Goal: Download file/media

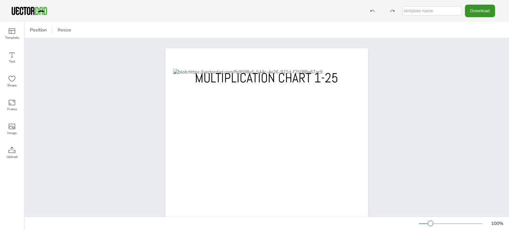
click at [476, 13] on button "Download" at bounding box center [480, 11] width 30 height 12
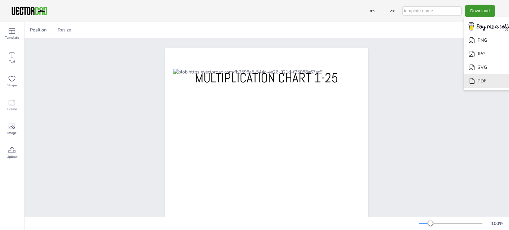
click at [474, 78] on li "PDF" at bounding box center [491, 81] width 54 height 14
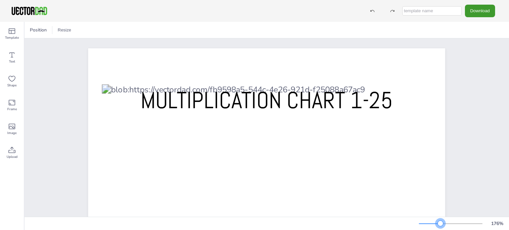
drag, startPoint x: 432, startPoint y: 222, endPoint x: 441, endPoint y: 222, distance: 8.9
click at [441, 222] on div at bounding box center [440, 223] width 5 height 5
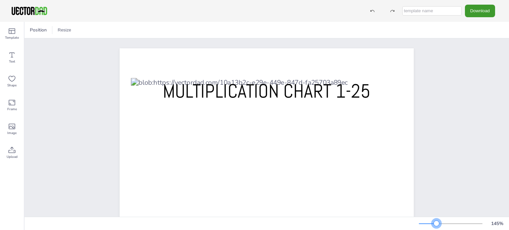
drag, startPoint x: 430, startPoint y: 223, endPoint x: 437, endPoint y: 223, distance: 6.3
click at [437, 223] on div at bounding box center [436, 223] width 5 height 5
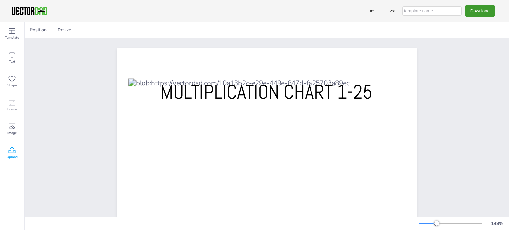
click at [16, 150] on icon at bounding box center [12, 150] width 8 height 8
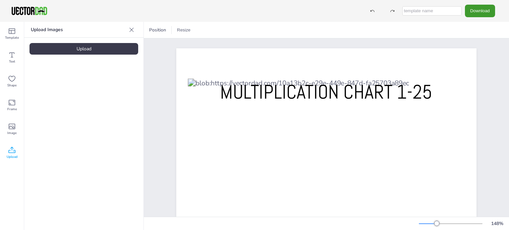
click at [85, 50] on div "Upload" at bounding box center [83, 49] width 109 height 12
click at [434, 13] on input "text" at bounding box center [431, 10] width 59 height 9
type input "Multiplication Chart 1-25"
click at [479, 11] on button "Download" at bounding box center [480, 11] width 30 height 12
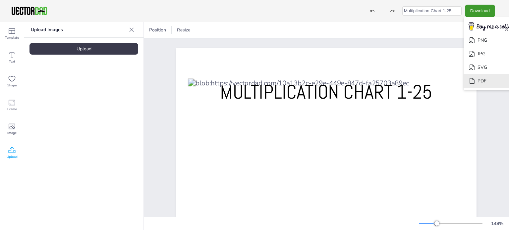
click at [486, 78] on li "PDF" at bounding box center [491, 81] width 54 height 14
